Goal: Task Accomplishment & Management: Complete application form

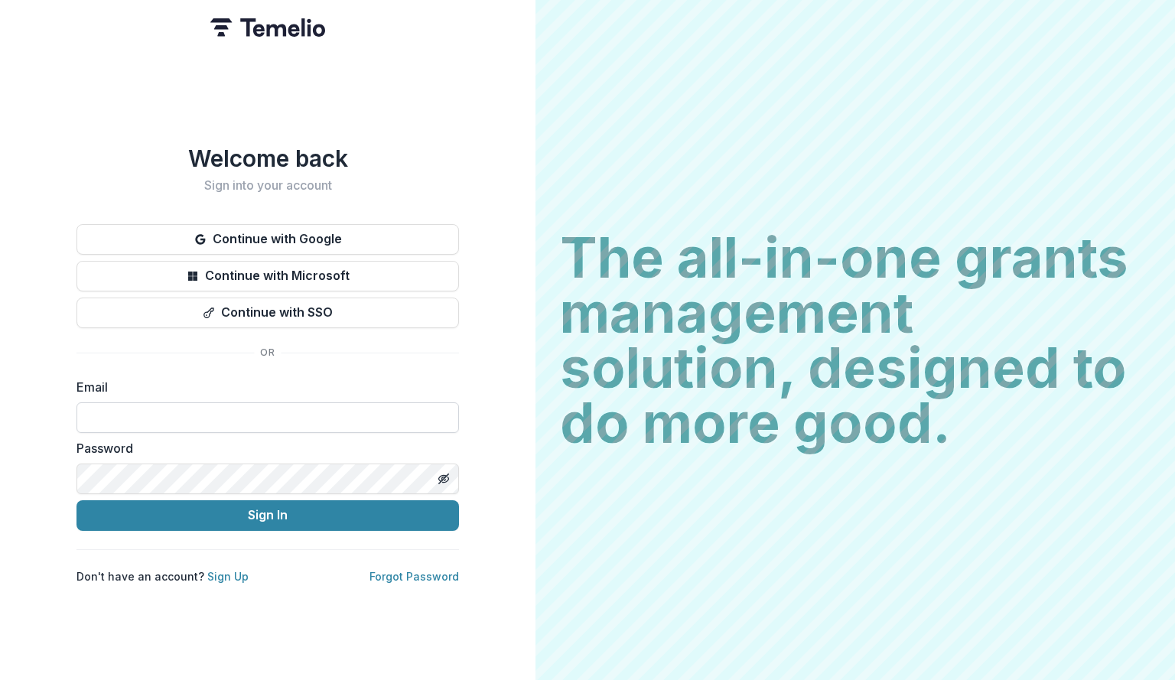
click at [199, 414] on input at bounding box center [267, 417] width 382 height 31
type input "**********"
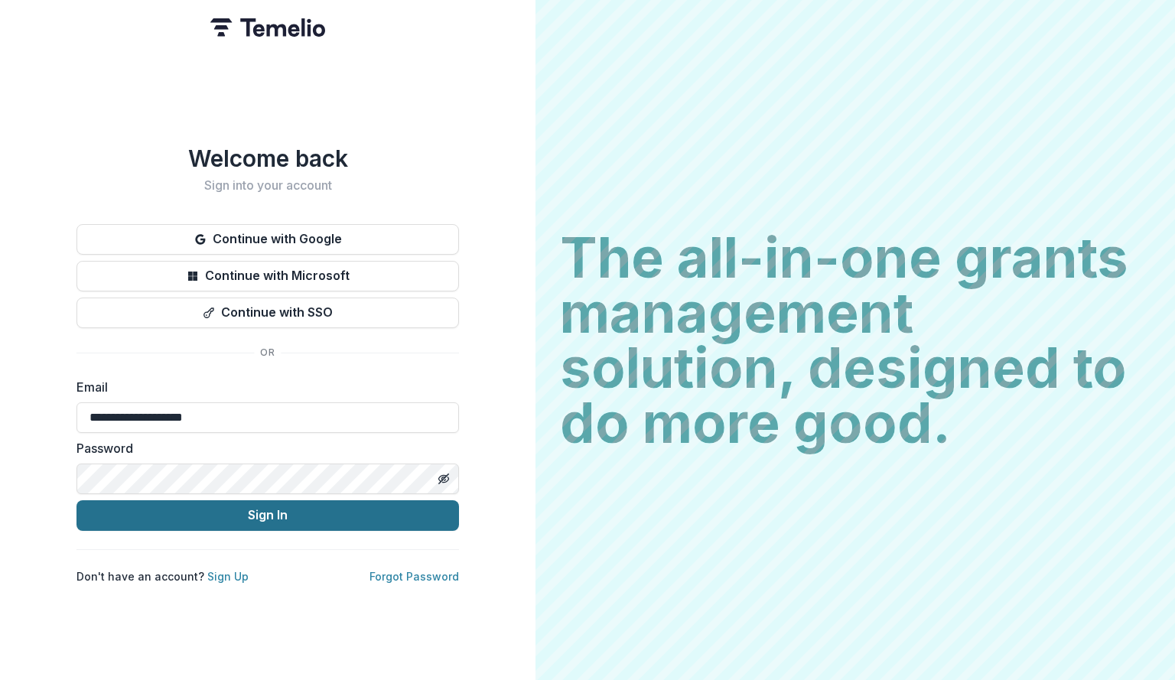
click at [155, 513] on button "Sign In" at bounding box center [267, 515] width 382 height 31
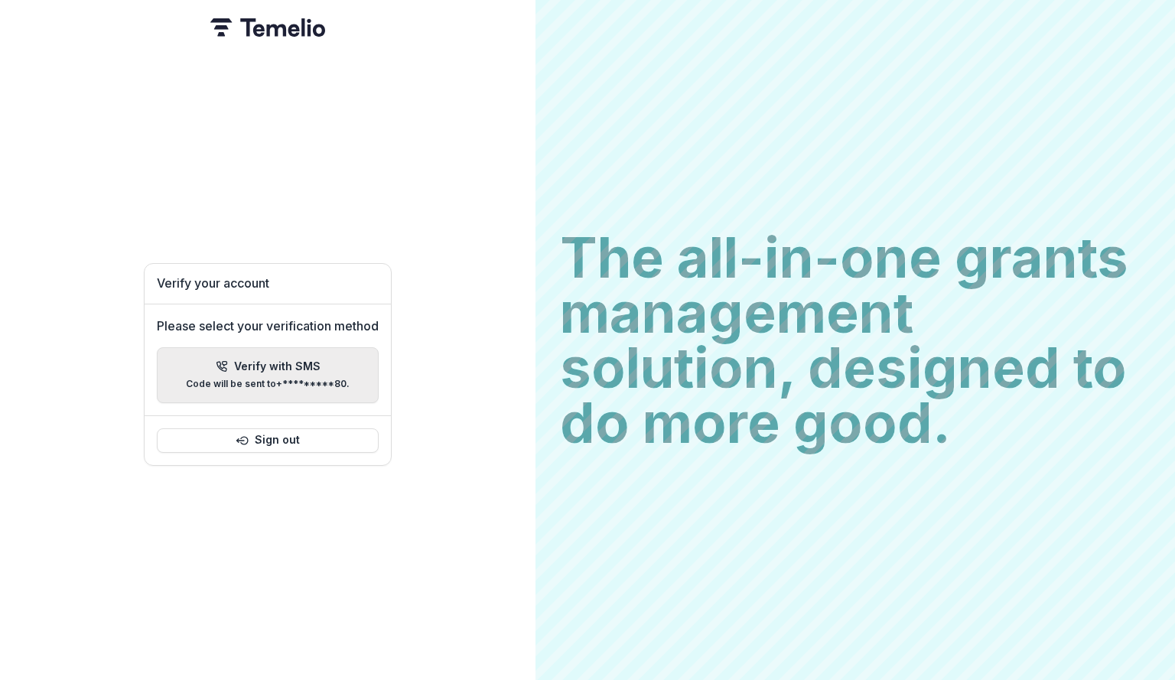
click at [260, 360] on p "Verify with SMS" at bounding box center [277, 366] width 86 height 13
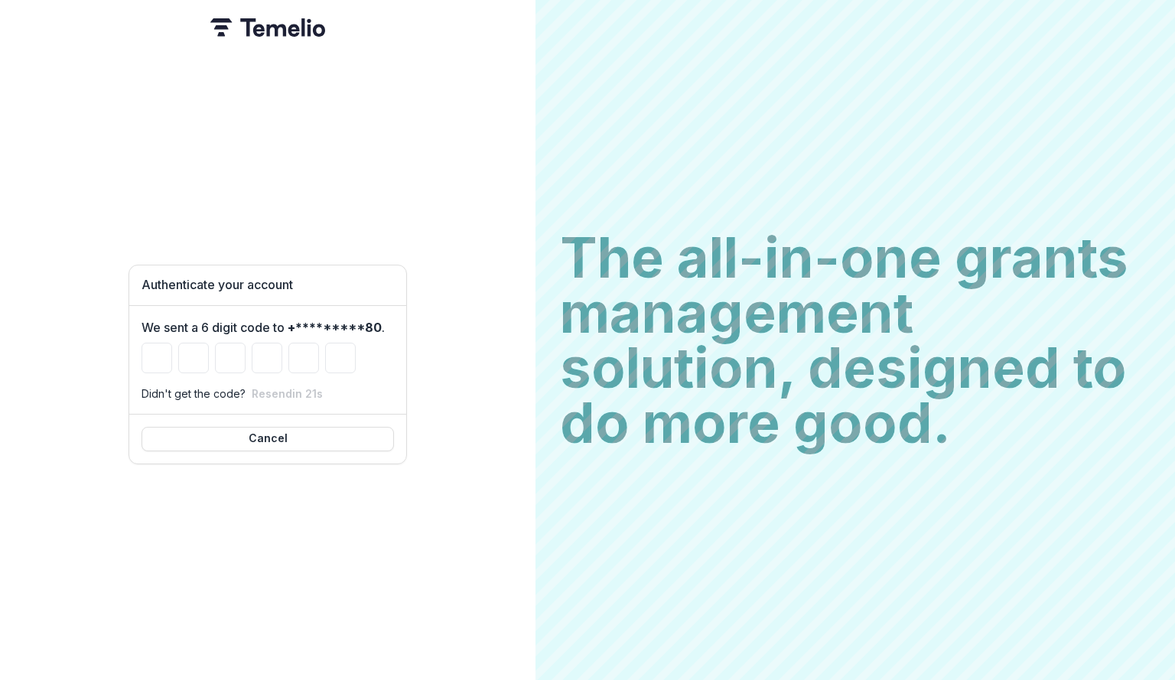
type input "*"
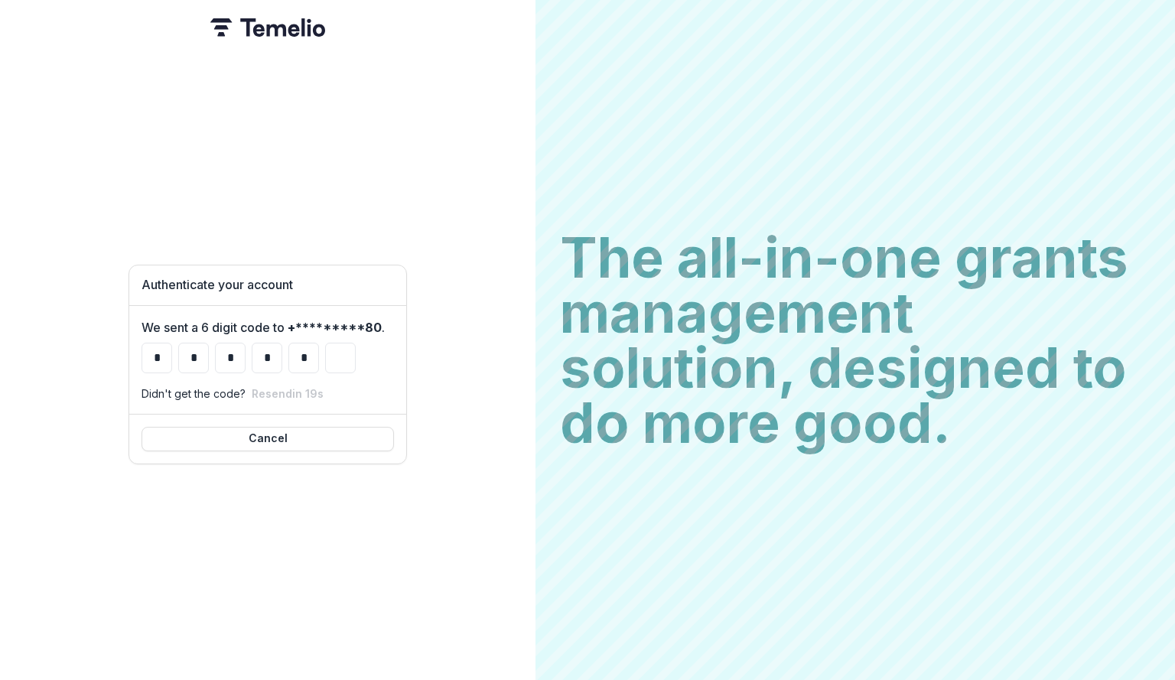
type input "*"
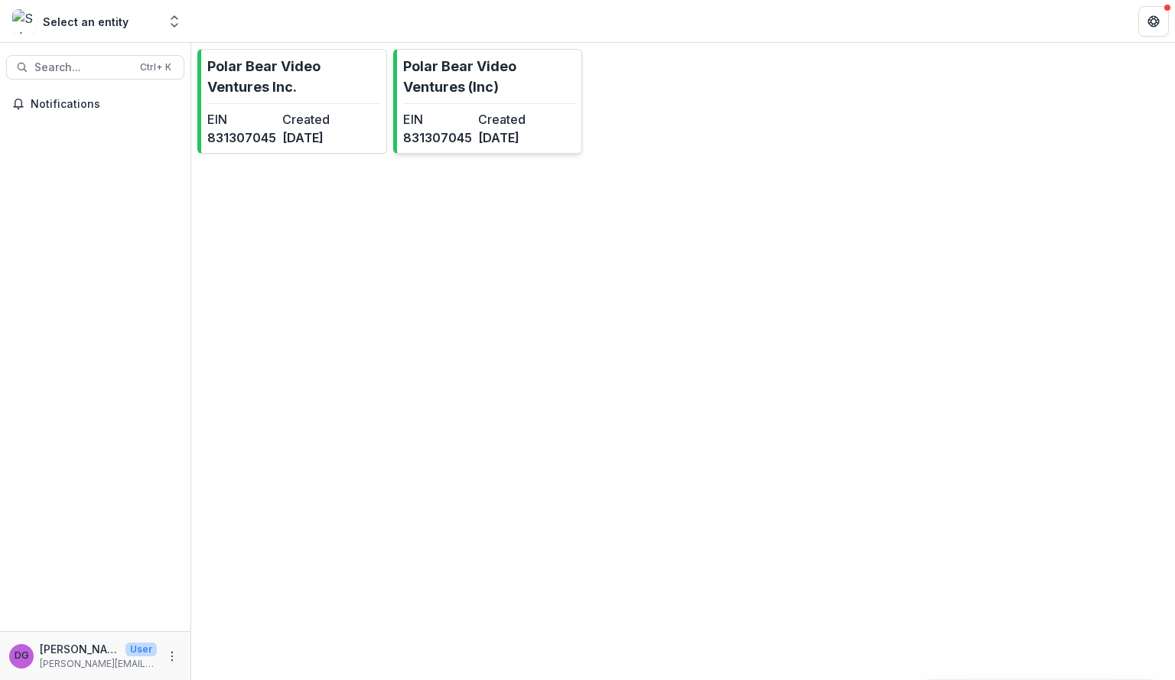
click at [448, 78] on p "Polar Bear Video Ventures (Inc)" at bounding box center [489, 76] width 173 height 41
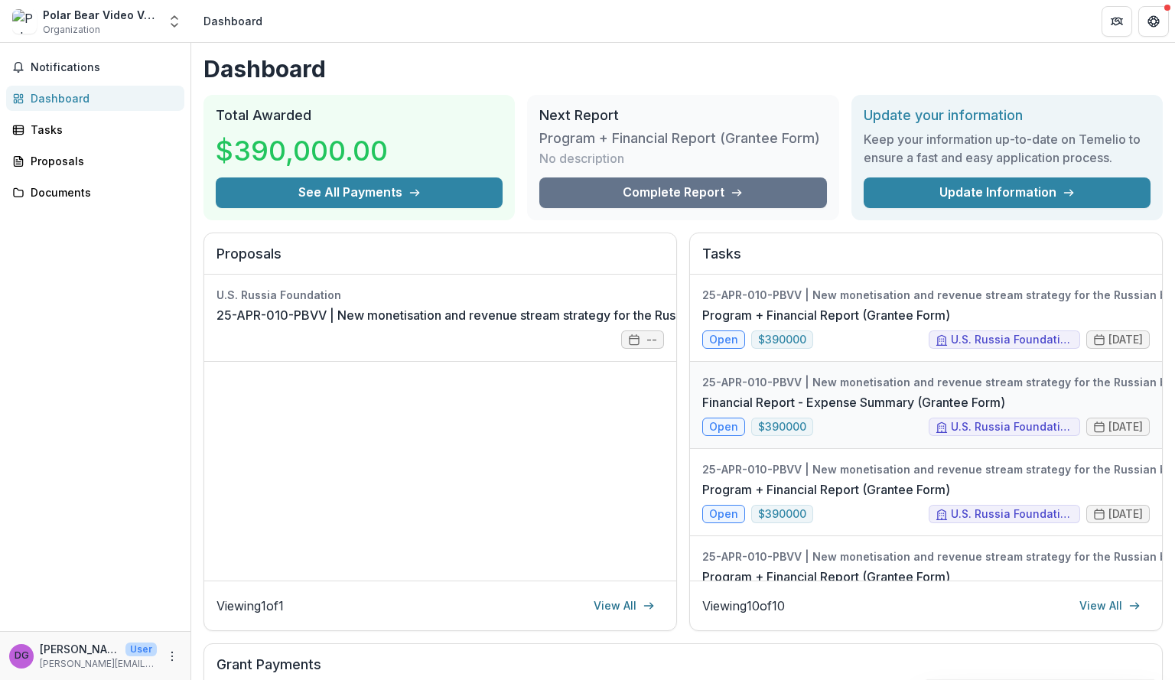
click at [721, 412] on link "Financial Report - Expense Summary (Grantee Form)" at bounding box center [853, 402] width 303 height 18
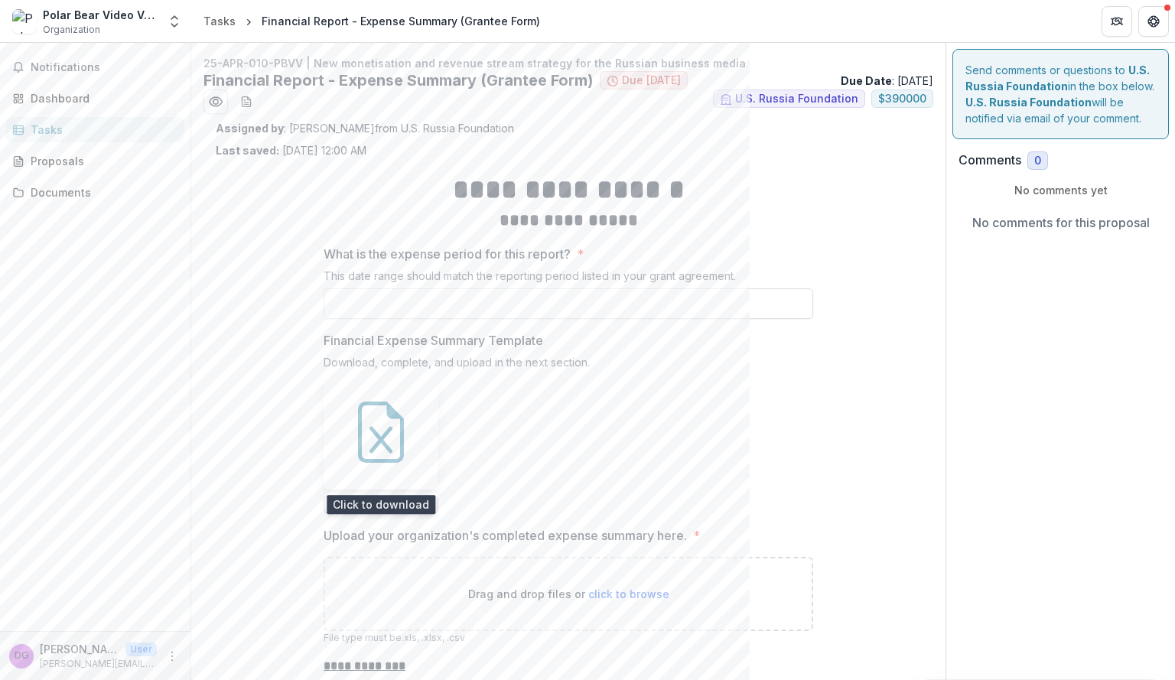
click at [379, 431] on icon at bounding box center [380, 432] width 61 height 61
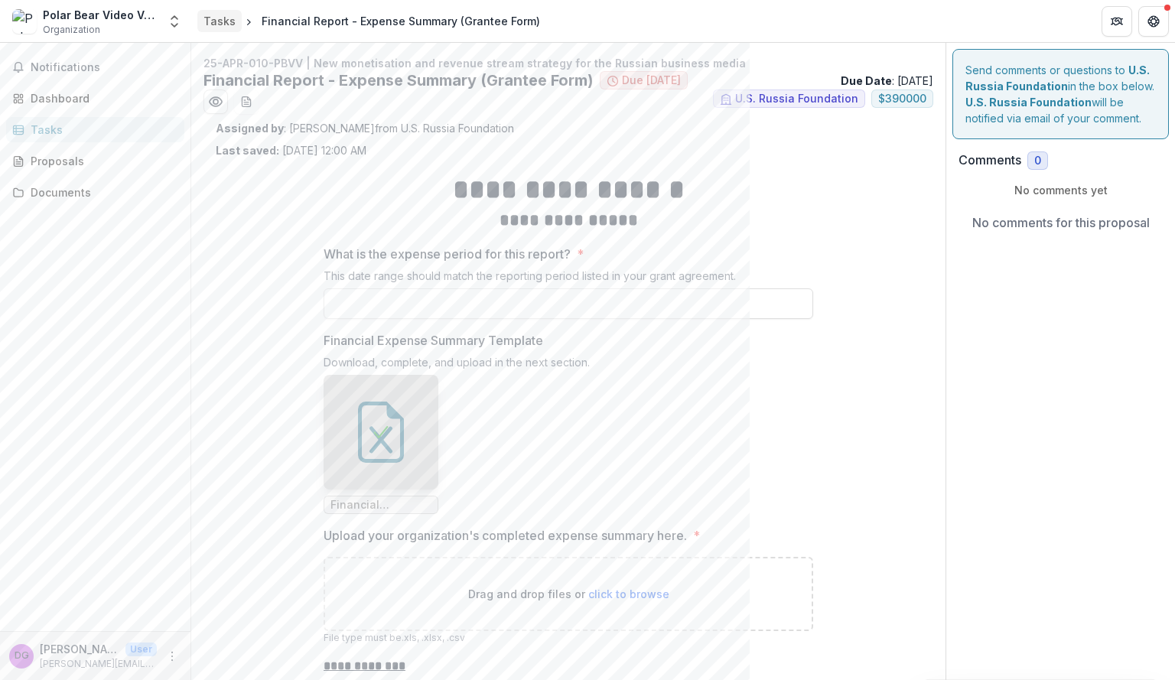
click at [221, 21] on div "Tasks" at bounding box center [219, 21] width 32 height 16
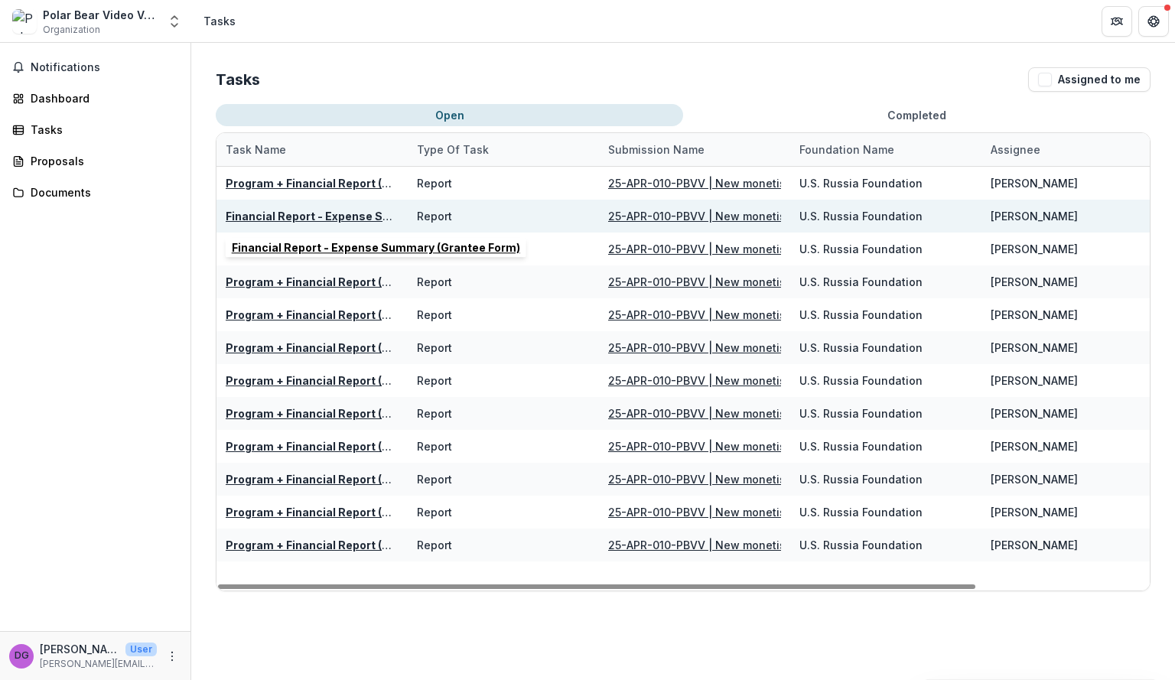
click at [322, 212] on u "Financial Report - Expense Summary (Grantee Form)" at bounding box center [370, 216] width 288 height 13
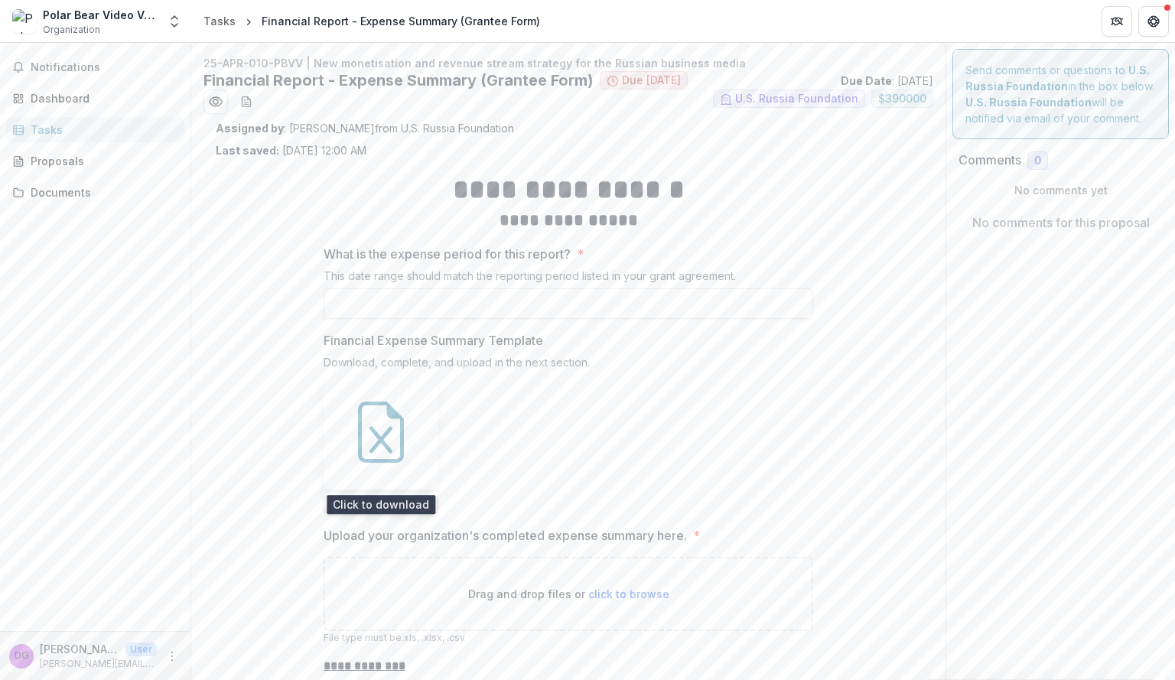
click at [379, 440] on icon at bounding box center [380, 439] width 23 height 27
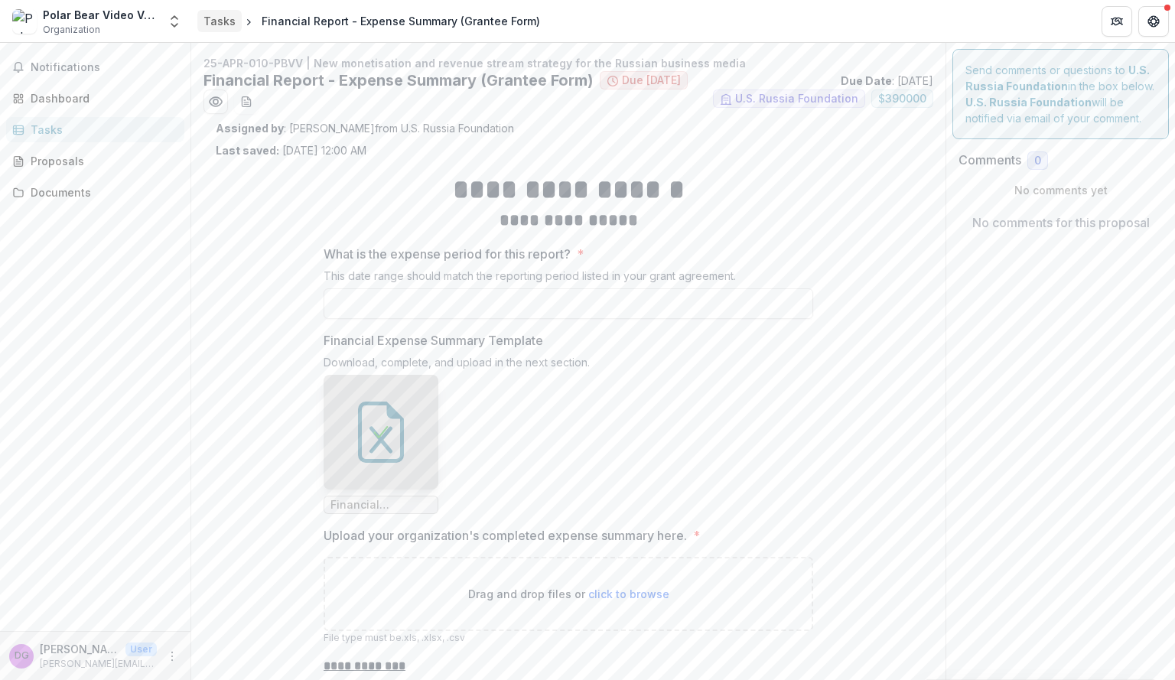
click at [216, 18] on div "Tasks" at bounding box center [219, 21] width 32 height 16
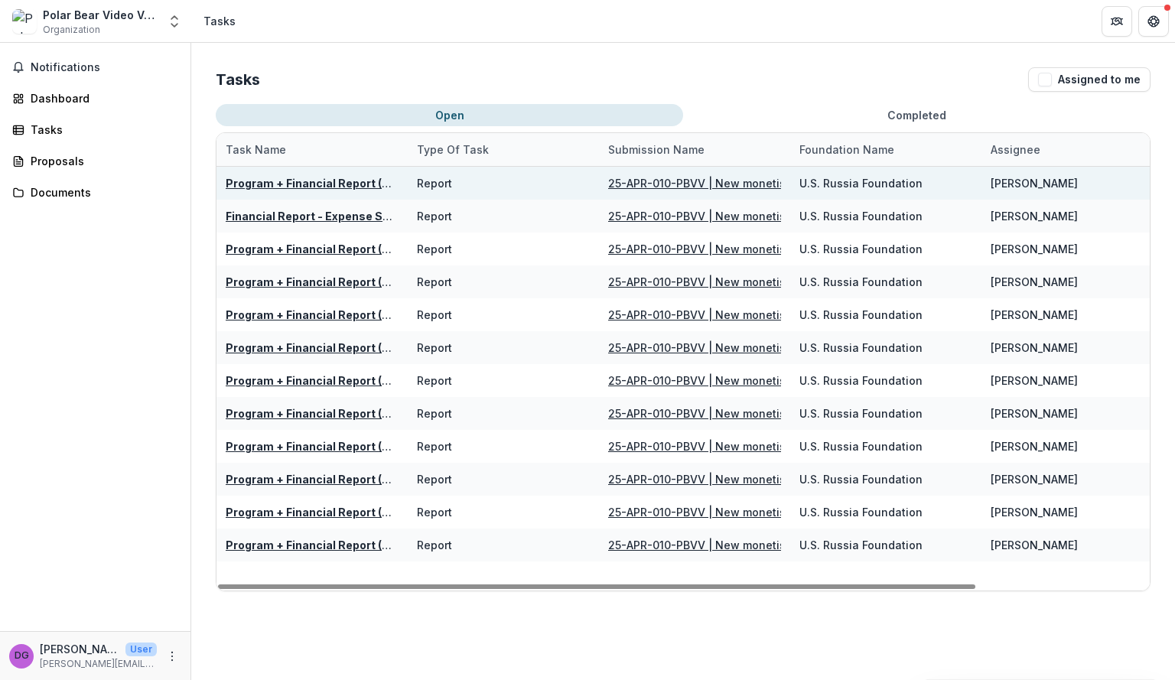
click at [319, 186] on u "Program + Financial Report (Grantee Form)" at bounding box center [344, 183] width 236 height 13
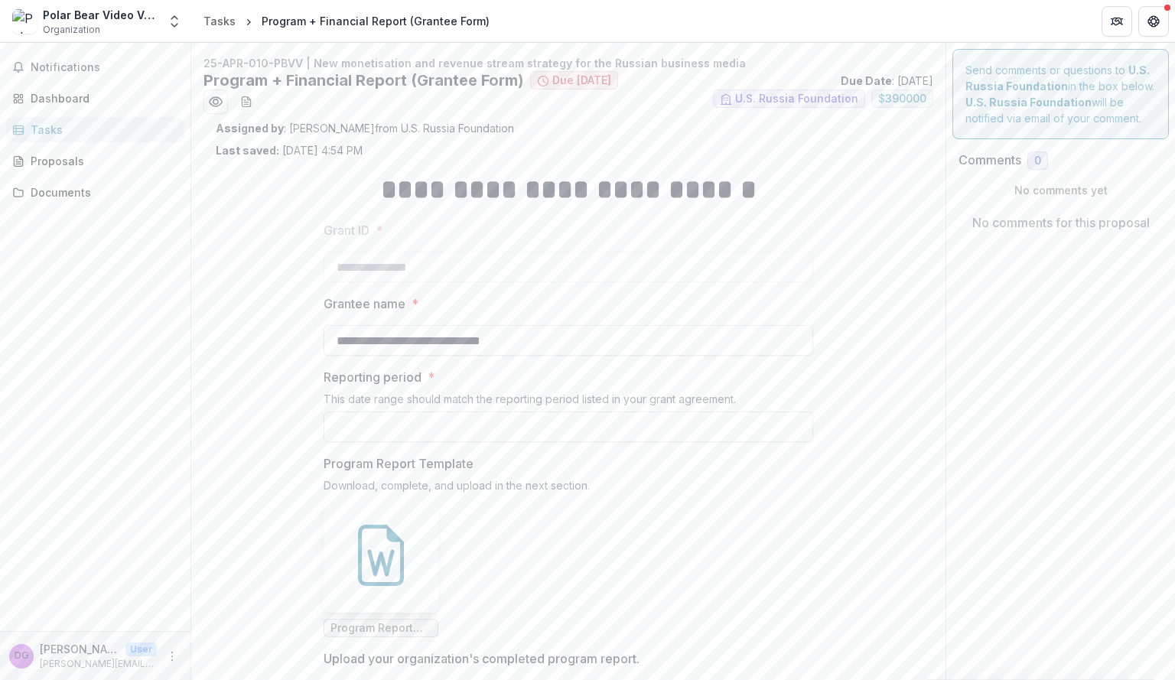
click at [398, 582] on icon at bounding box center [381, 555] width 46 height 61
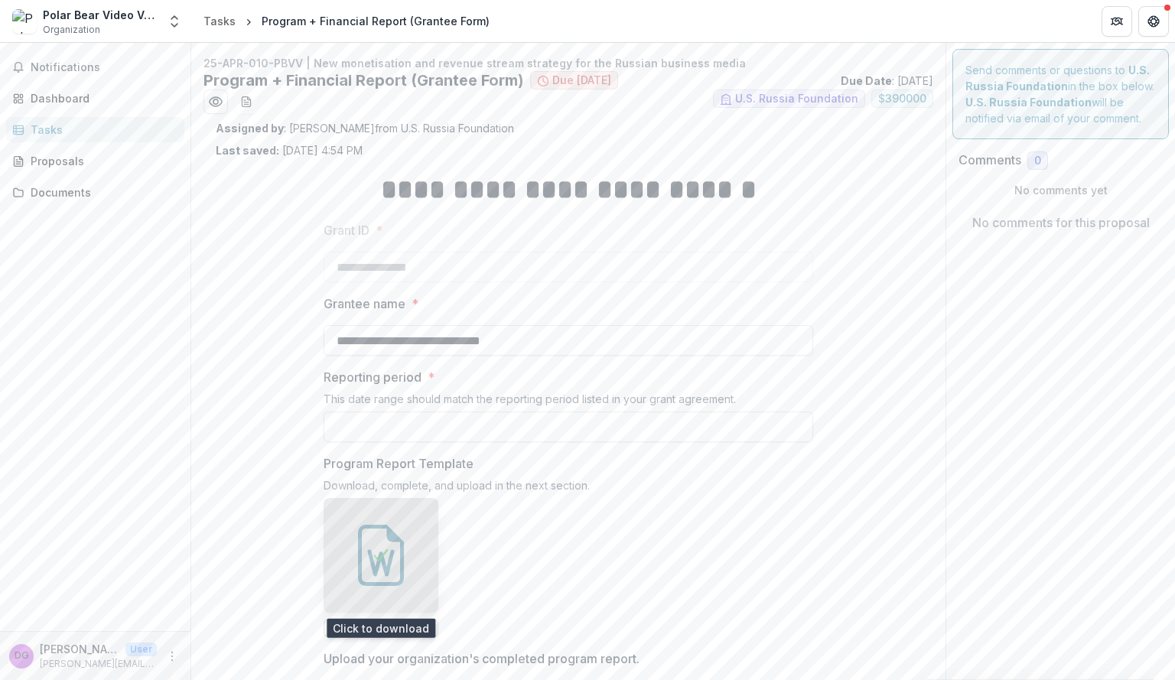
drag, startPoint x: 393, startPoint y: 556, endPoint x: 401, endPoint y: 555, distance: 7.8
click at [395, 556] on div at bounding box center [381, 555] width 115 height 115
click at [216, 19] on div "Tasks" at bounding box center [219, 21] width 32 height 16
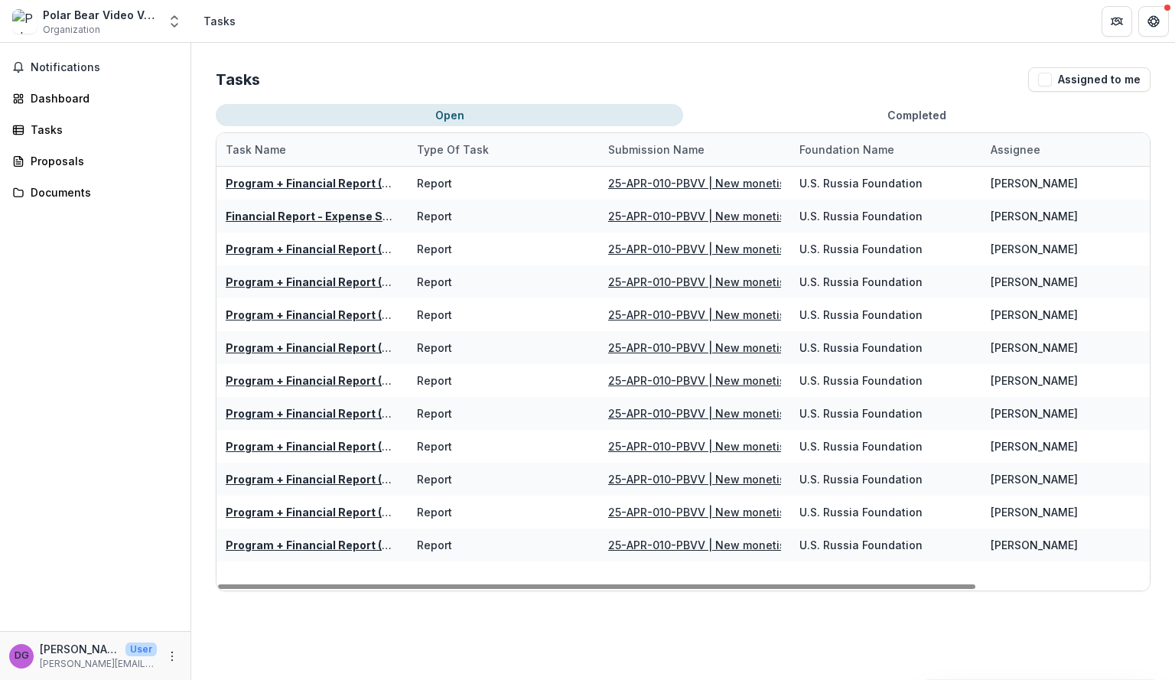
drag, startPoint x: 427, startPoint y: 153, endPoint x: 471, endPoint y: 150, distance: 44.5
click at [471, 152] on div "Type of Task" at bounding box center [453, 150] width 90 height 16
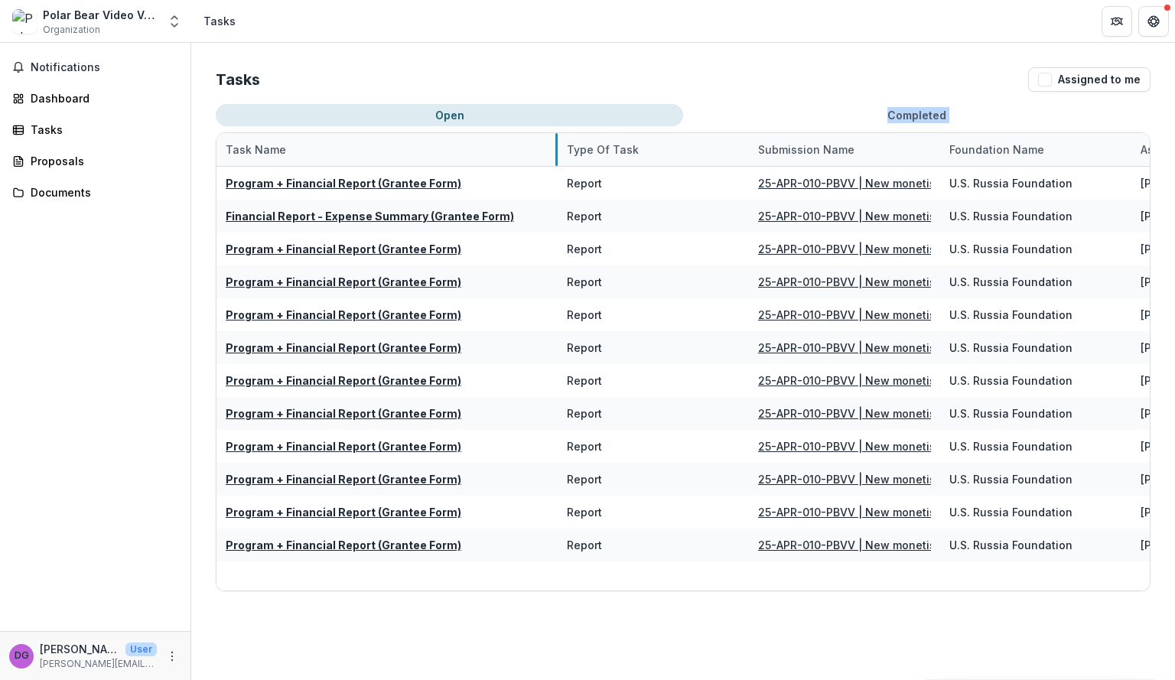
drag, startPoint x: 405, startPoint y: 139, endPoint x: 555, endPoint y: 117, distance: 150.8
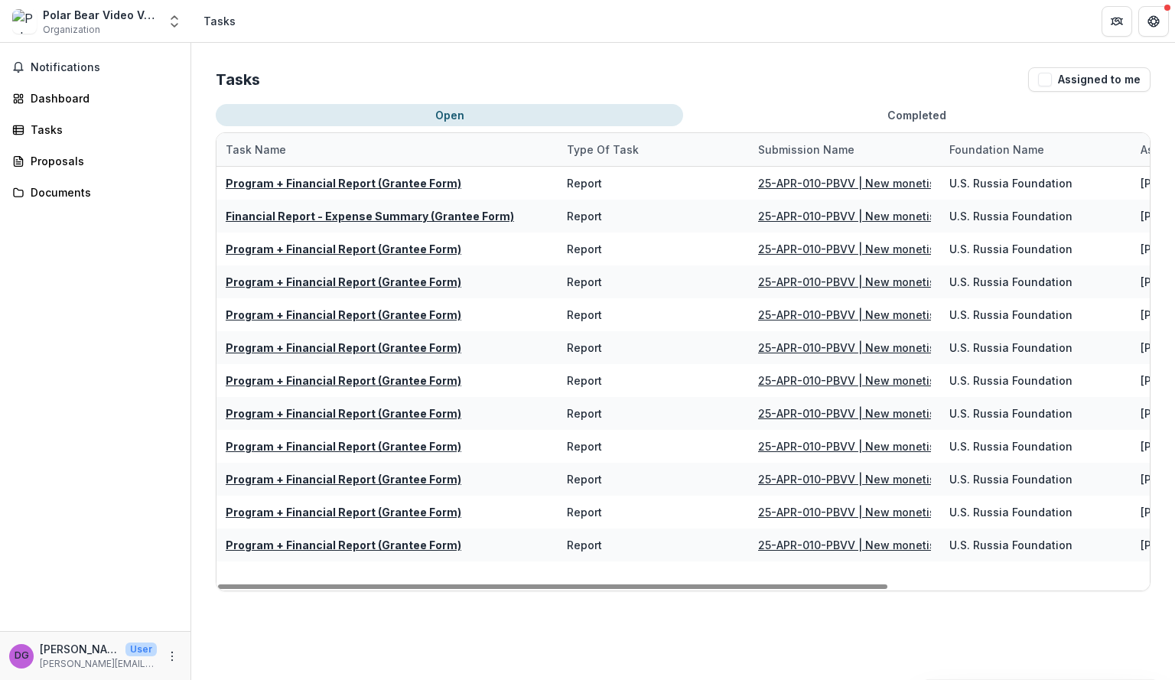
click at [499, 88] on div "Tasks Assigned to me" at bounding box center [683, 79] width 935 height 24
drag, startPoint x: 544, startPoint y: 586, endPoint x: 251, endPoint y: 565, distance: 293.7
click at [252, 584] on div at bounding box center [552, 586] width 669 height 5
